Goal: Information Seeking & Learning: Understand process/instructions

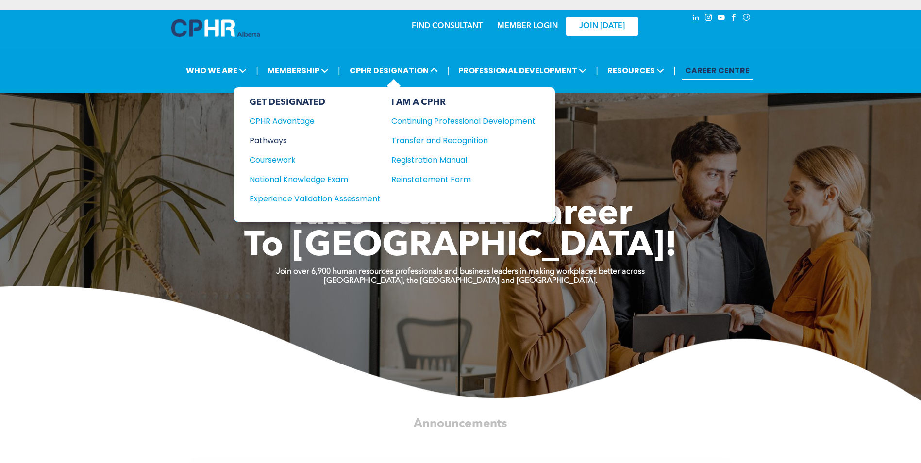
click at [278, 141] on div "Pathways" at bounding box center [308, 140] width 118 height 12
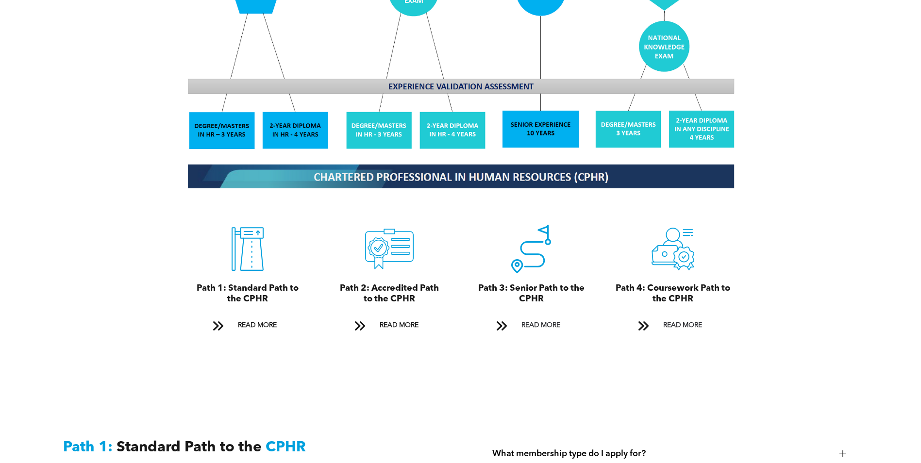
scroll to position [971, 0]
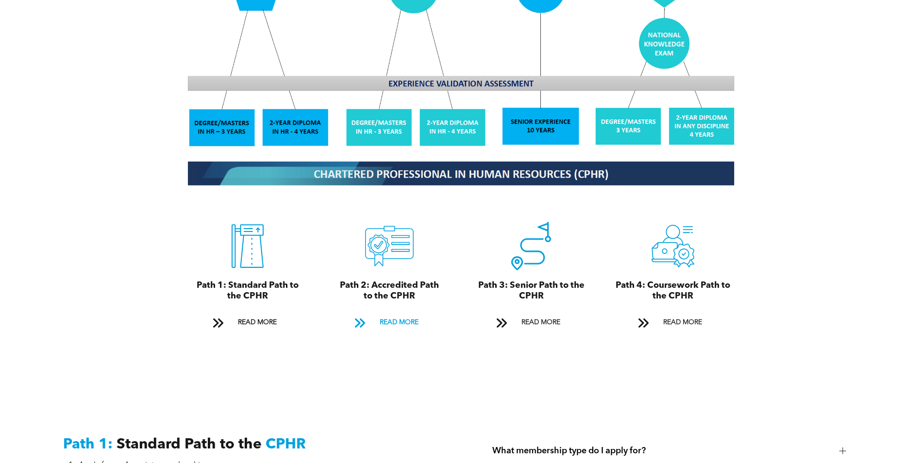
click at [353, 316] on span at bounding box center [359, 322] width 13 height 13
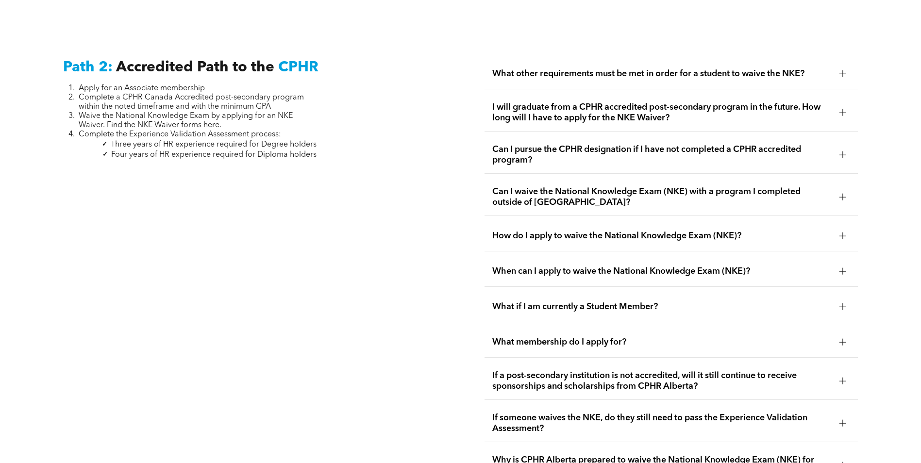
scroll to position [1586, 0]
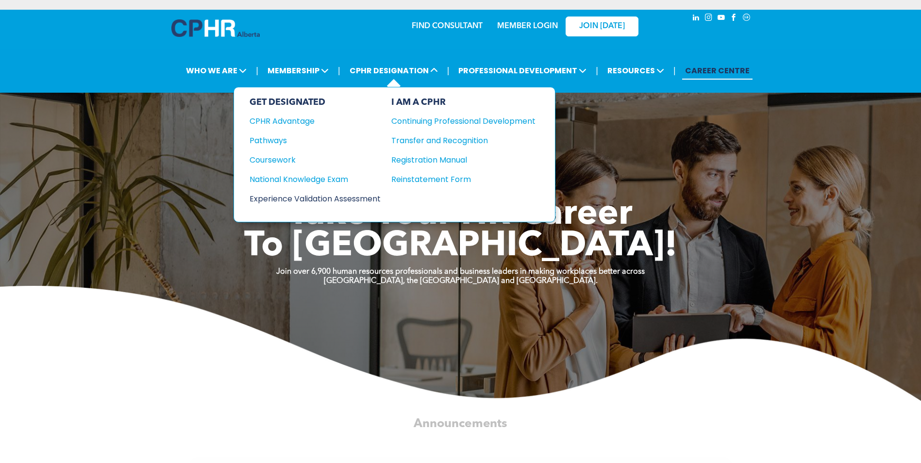
click at [364, 193] on div "Experience Validation Assessment" at bounding box center [308, 199] width 118 height 12
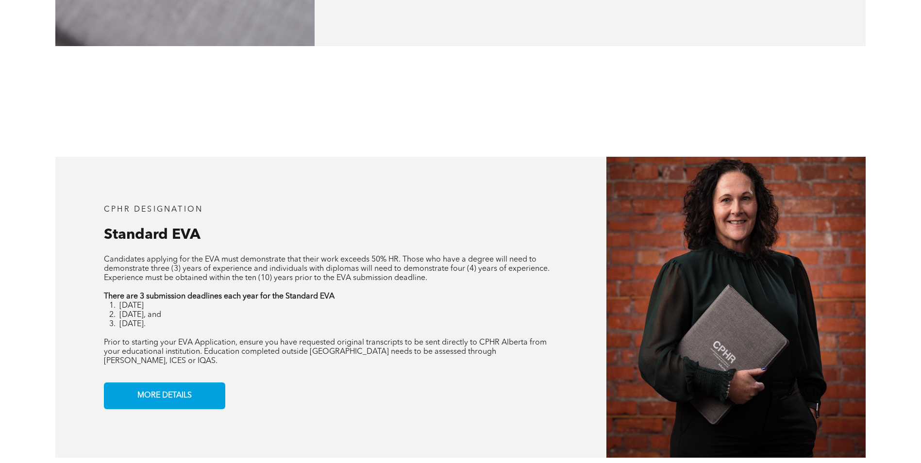
scroll to position [728, 0]
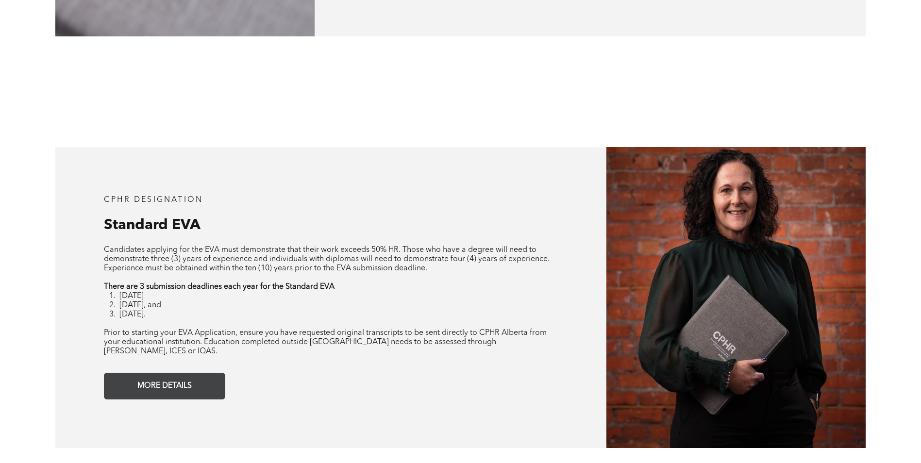
click at [215, 375] on link "MORE DETAILS" at bounding box center [164, 386] width 121 height 27
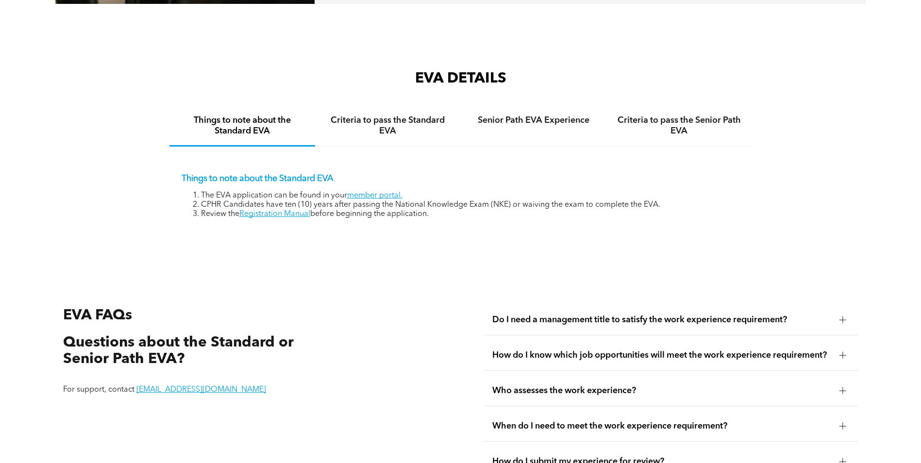
scroll to position [1624, 0]
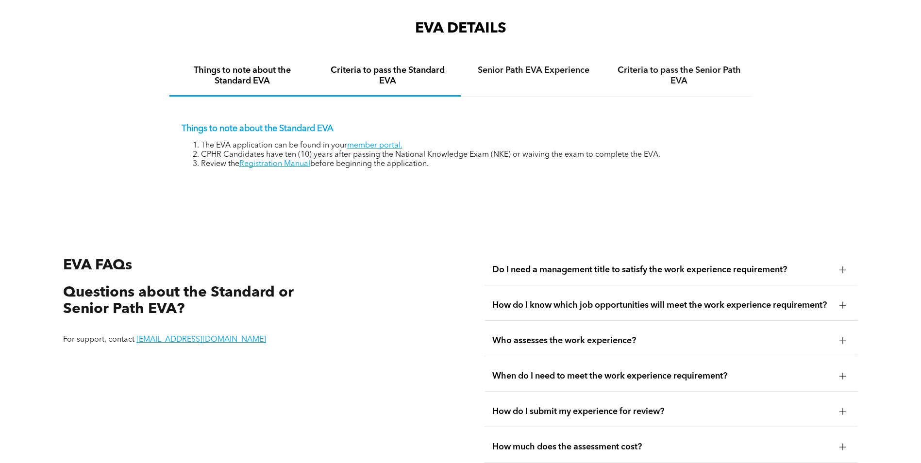
click at [407, 78] on div "Criteria to pass the Standard EVA" at bounding box center [388, 76] width 146 height 40
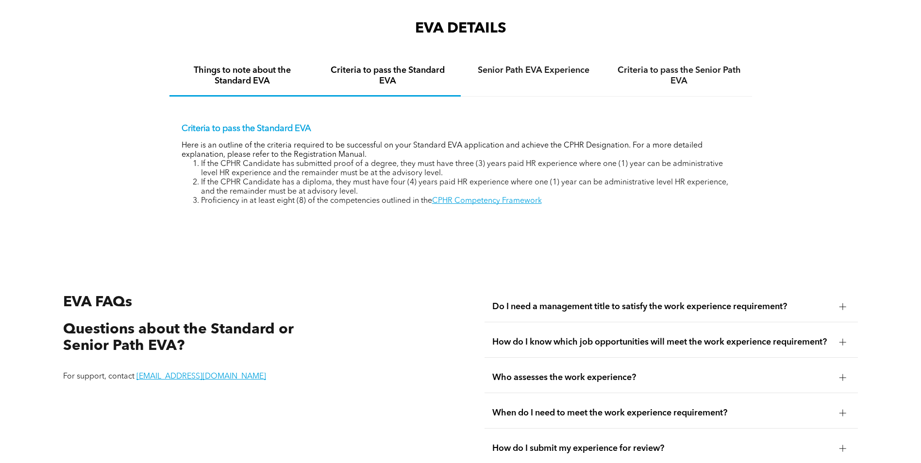
click at [264, 66] on h4 "Things to note about the Standard EVA" at bounding box center [242, 75] width 128 height 21
